Goal: Transaction & Acquisition: Purchase product/service

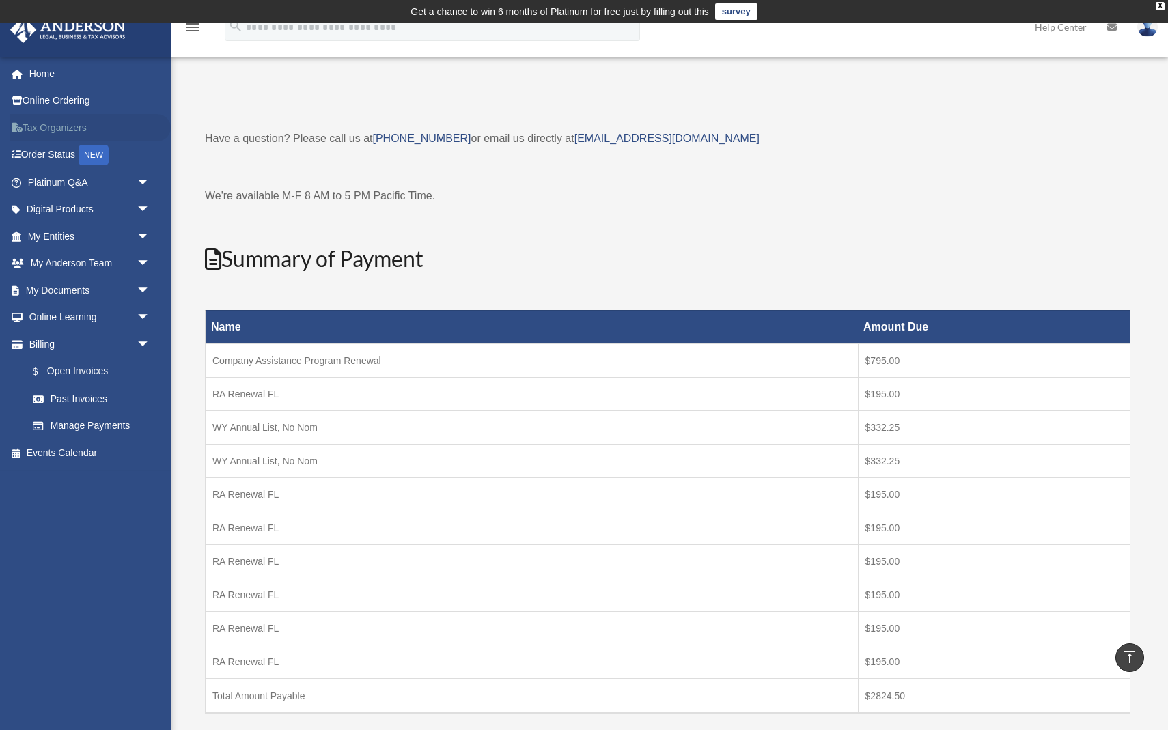
scroll to position [237, 0]
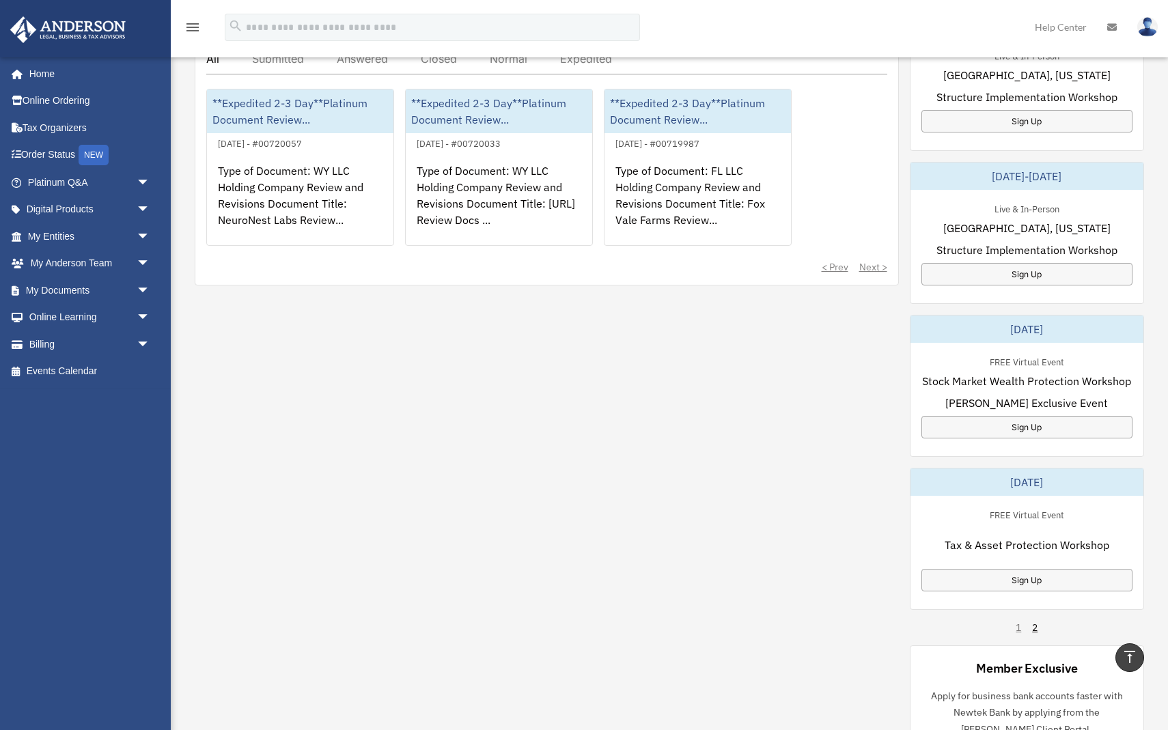
scroll to position [557, 0]
click at [1033, 619] on link "2" at bounding box center [1034, 626] width 5 height 14
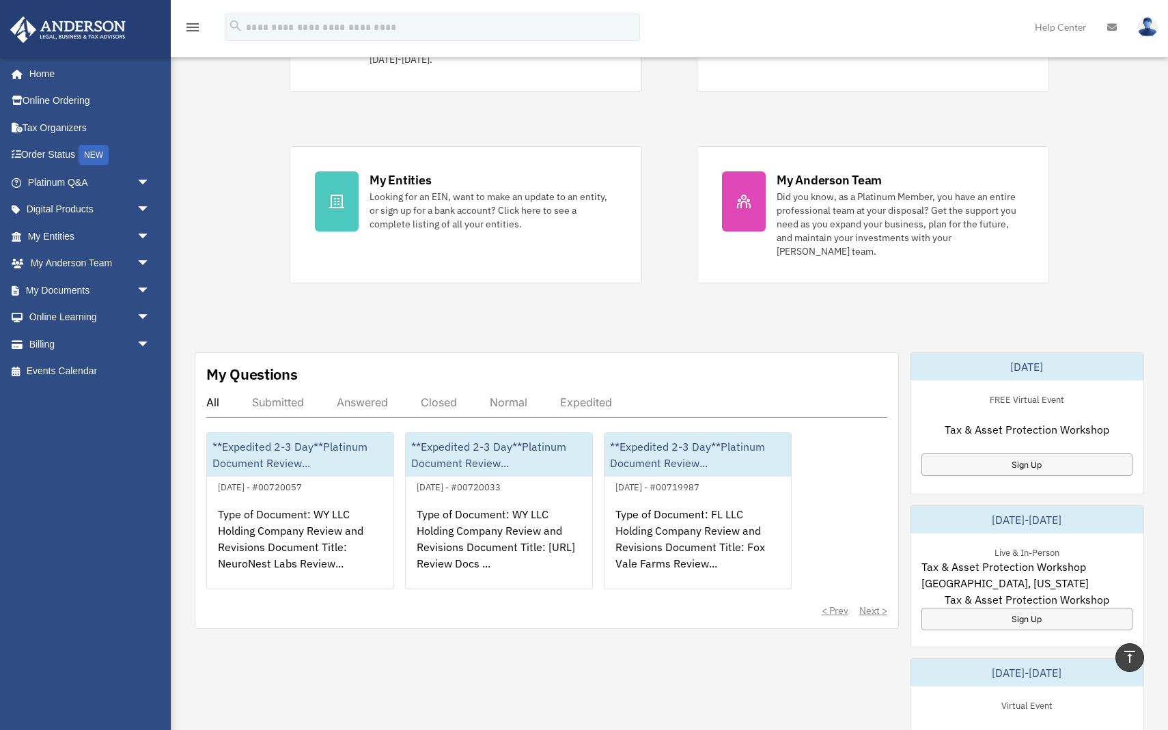
scroll to position [206, 0]
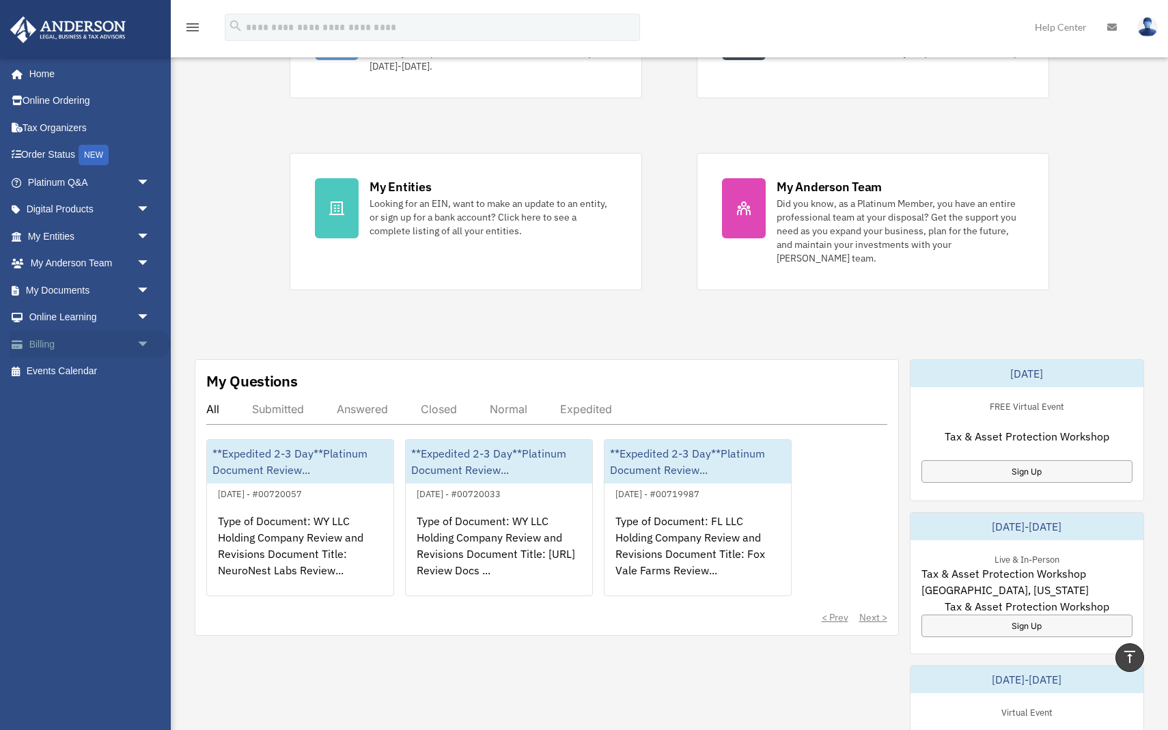
click at [91, 336] on link "Billing arrow_drop_down" at bounding box center [90, 344] width 161 height 27
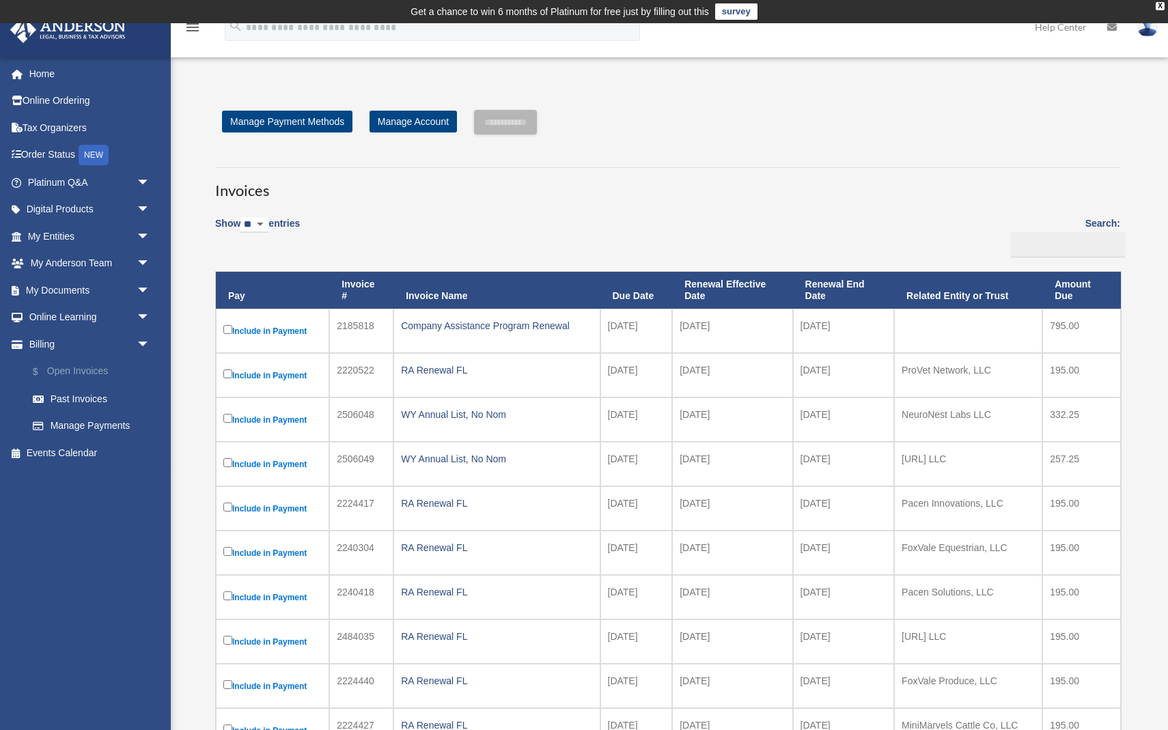
click at [108, 367] on link "$ Open Invoices" at bounding box center [95, 372] width 152 height 28
click at [531, 117] on input "**********" at bounding box center [505, 122] width 63 height 25
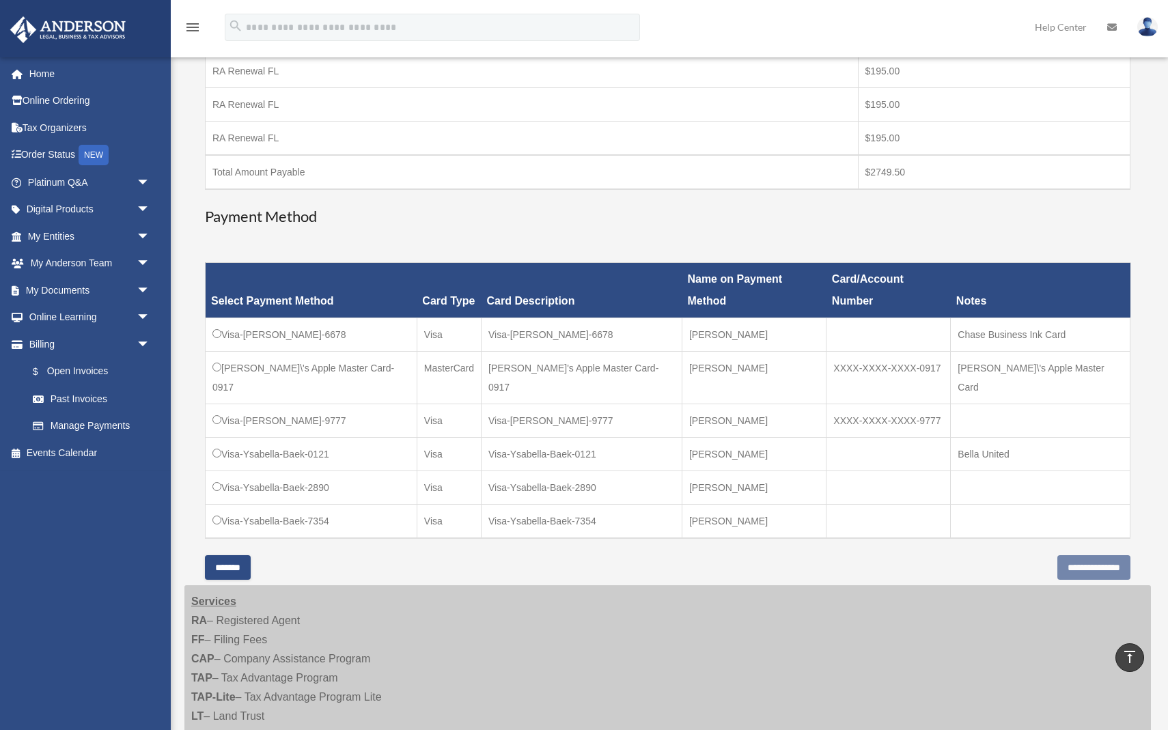
scroll to position [524, 0]
click at [1068, 555] on input "**********" at bounding box center [1093, 567] width 73 height 25
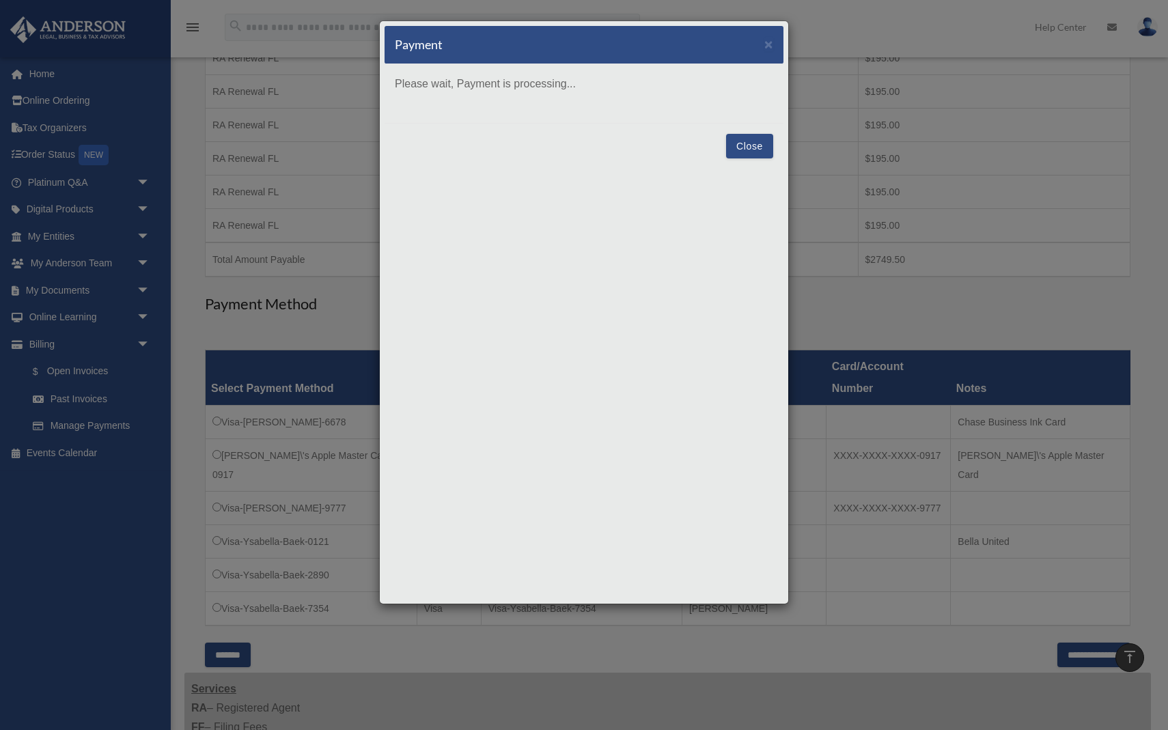
scroll to position [432, 0]
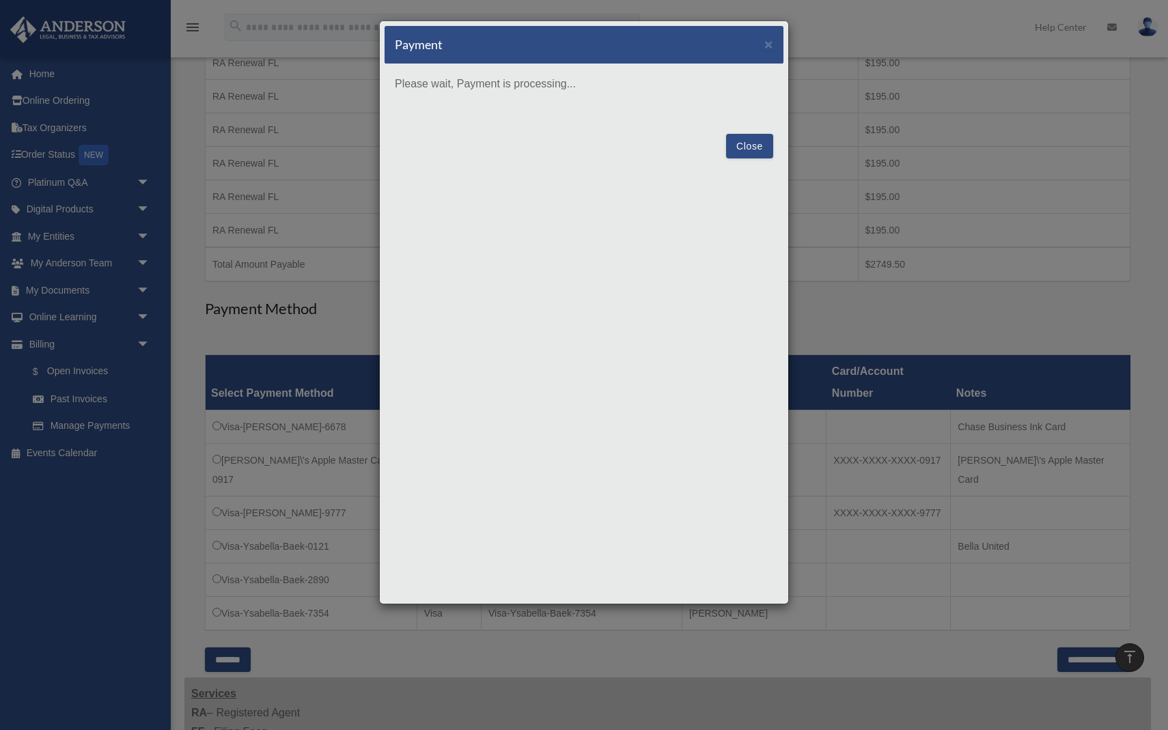
click at [744, 145] on button "Close" at bounding box center [749, 146] width 47 height 25
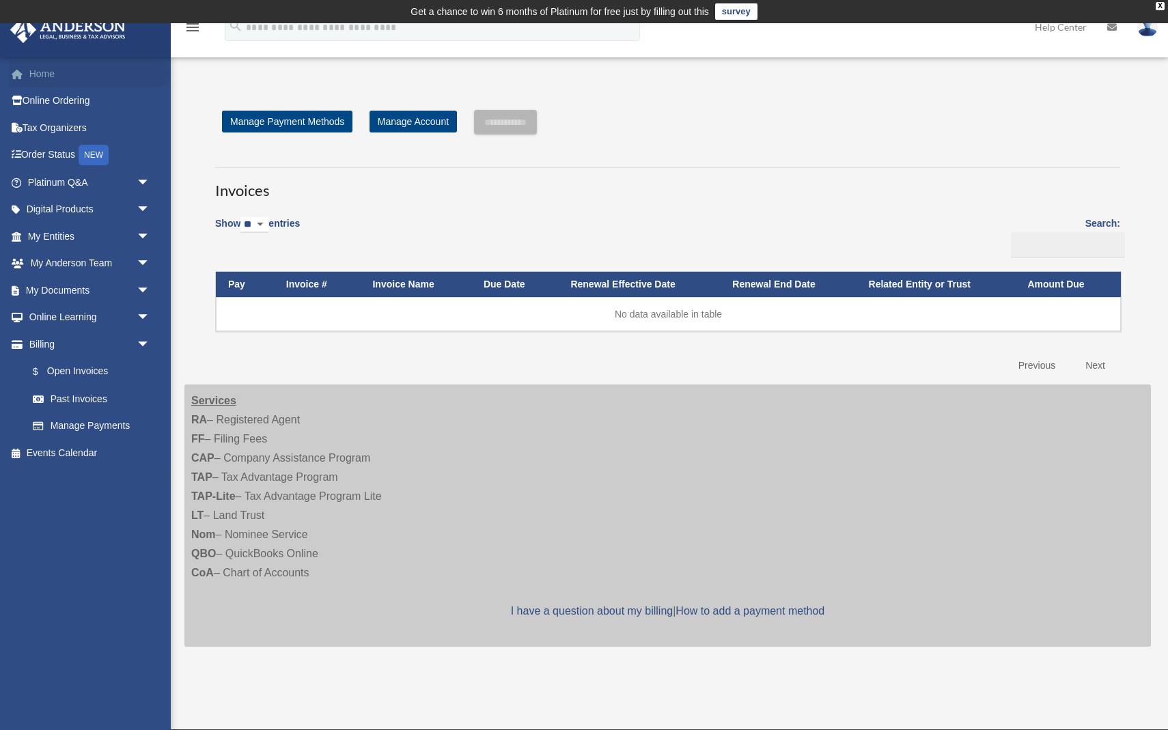
click at [33, 73] on link "Home" at bounding box center [90, 73] width 161 height 27
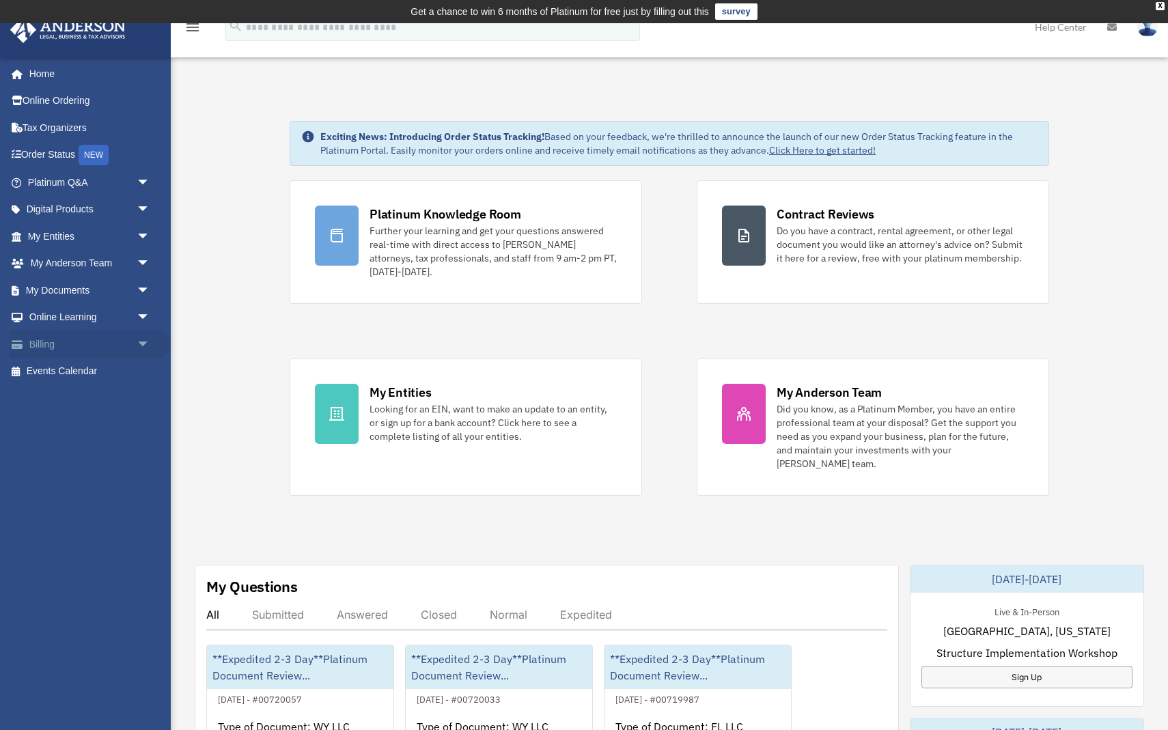
click at [57, 333] on link "Billing arrow_drop_down" at bounding box center [90, 344] width 161 height 27
click at [142, 343] on span "arrow_drop_down" at bounding box center [150, 345] width 27 height 28
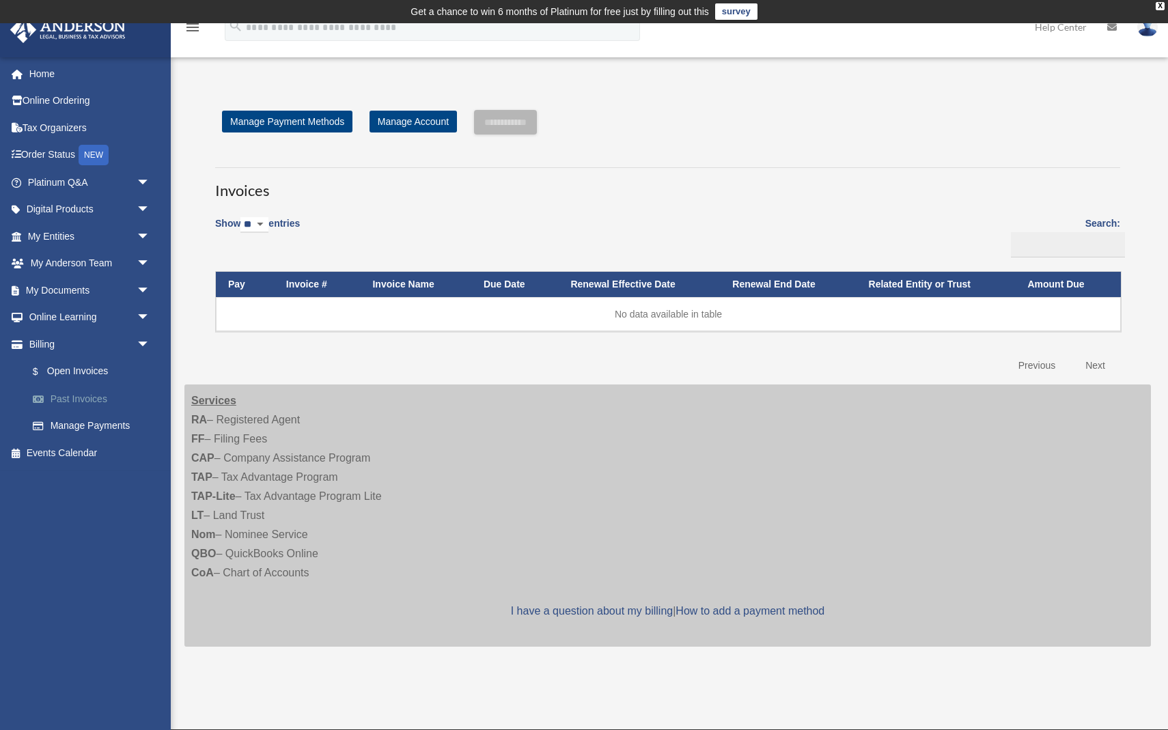
click at [104, 400] on link "Past Invoices" at bounding box center [95, 398] width 152 height 27
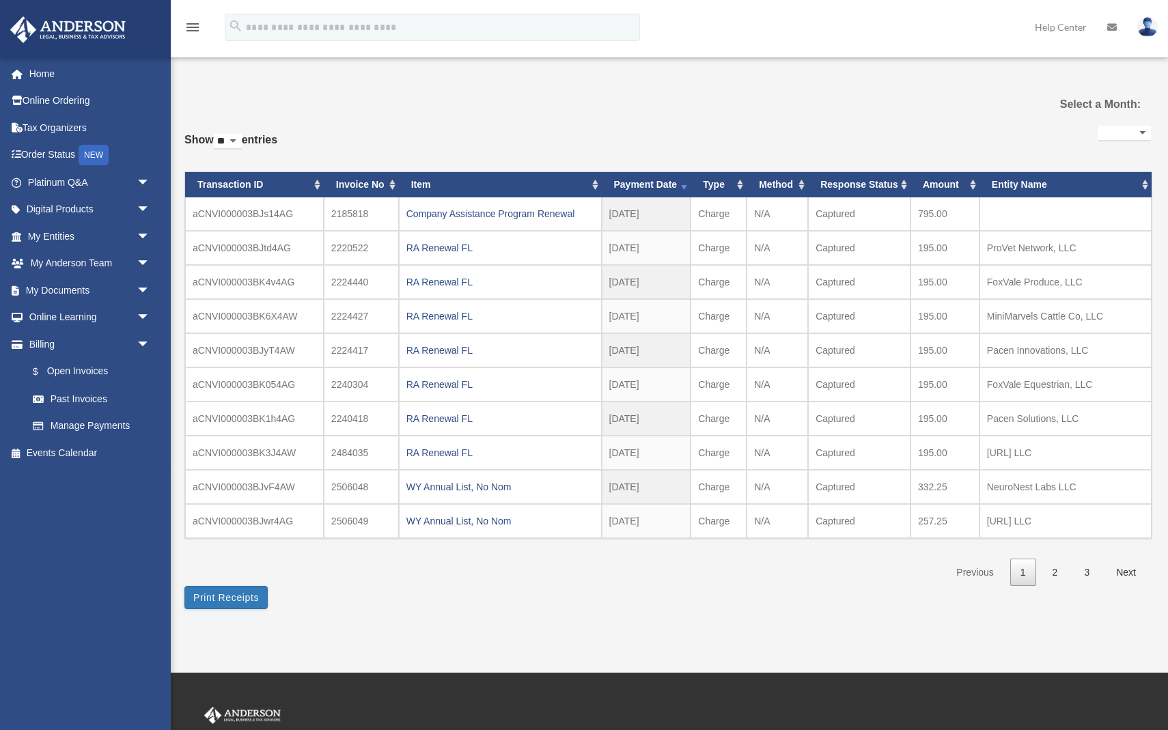
select select
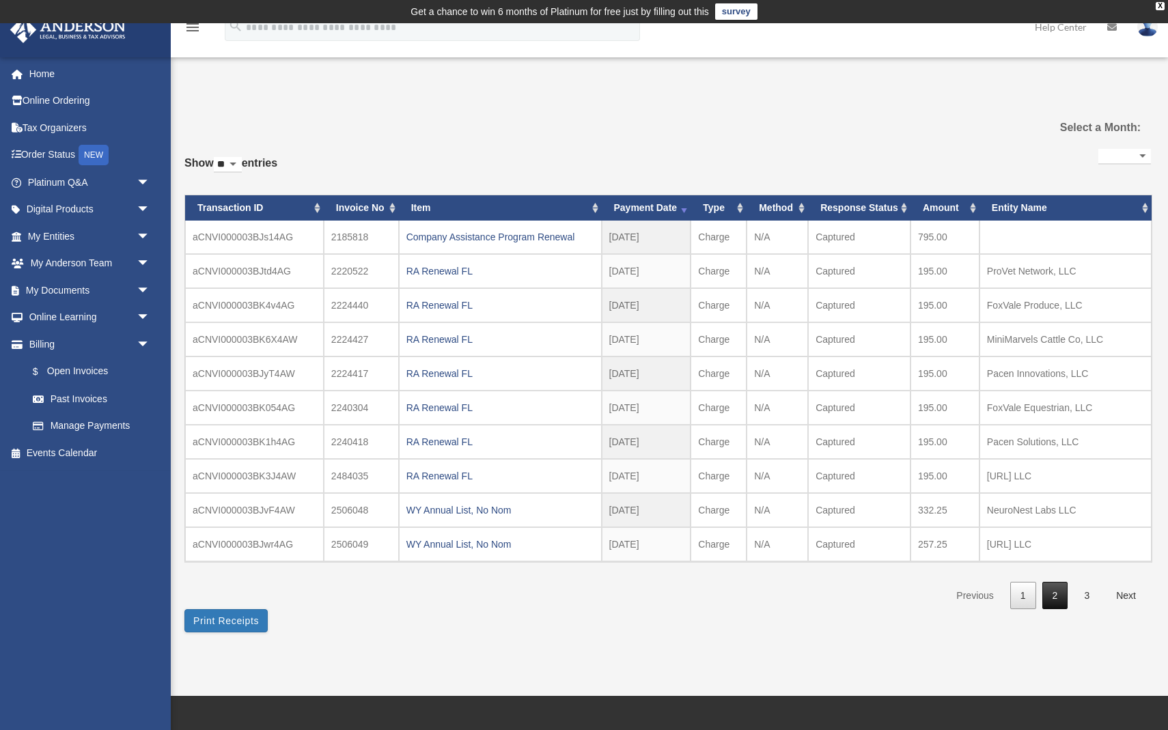
click at [1061, 599] on link "2" at bounding box center [1055, 596] width 26 height 28
click at [1082, 594] on link "3" at bounding box center [1087, 596] width 26 height 28
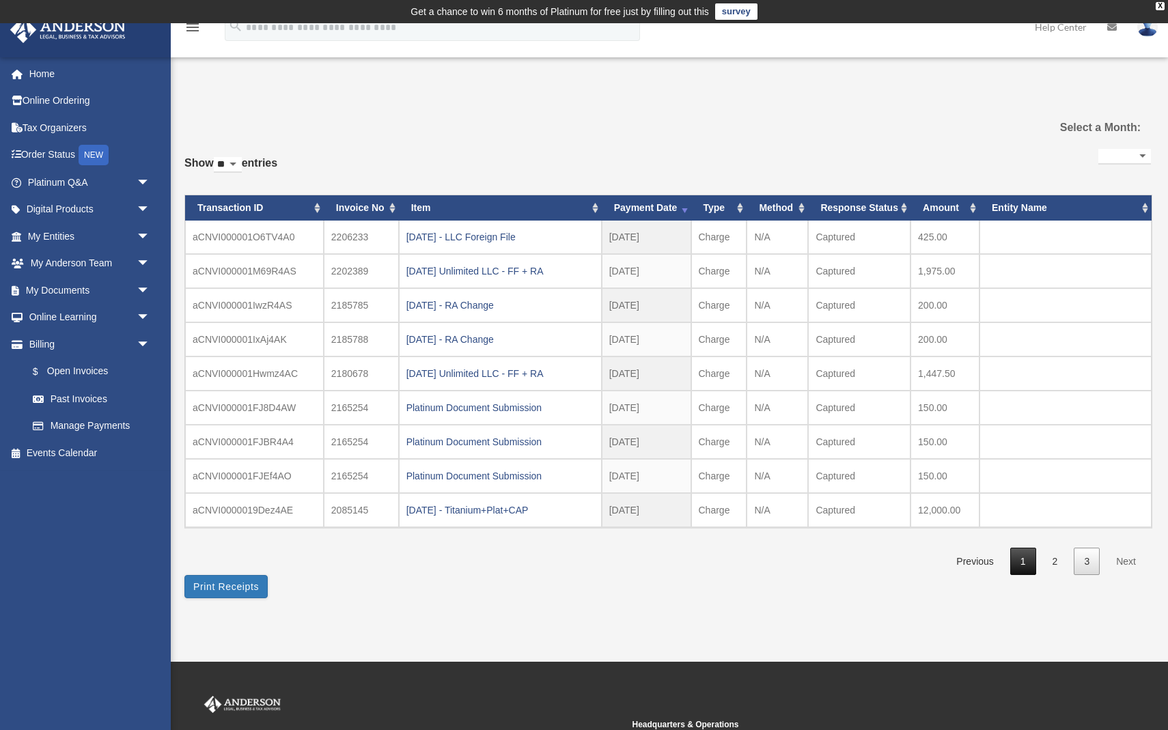
click at [1028, 565] on link "1" at bounding box center [1023, 562] width 26 height 28
